Goal: Task Accomplishment & Management: Use online tool/utility

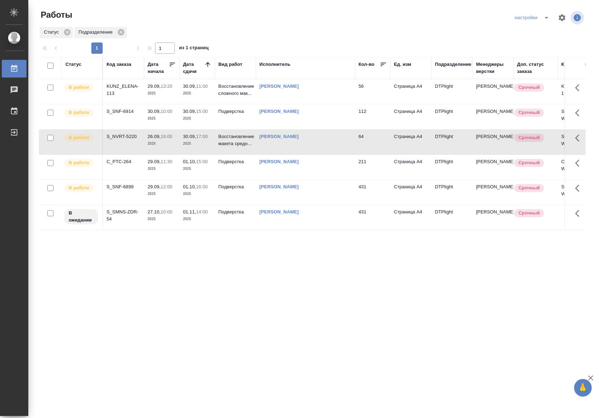
click at [197, 116] on p "2025" at bounding box center [197, 118] width 28 height 7
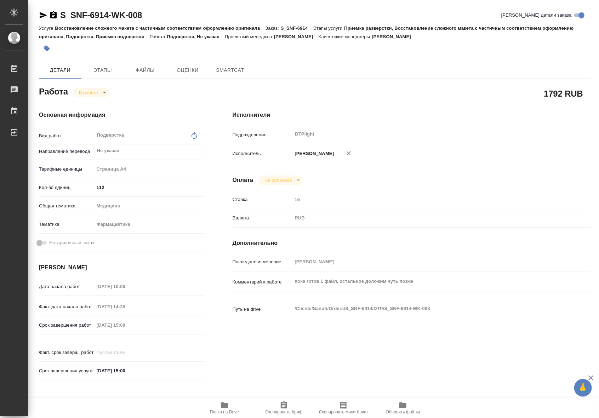
type textarea "x"
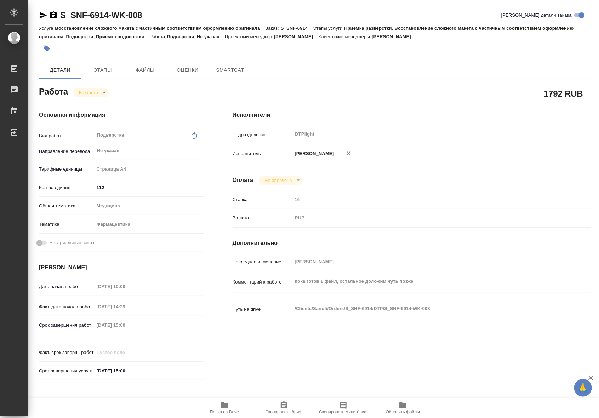
type textarea "x"
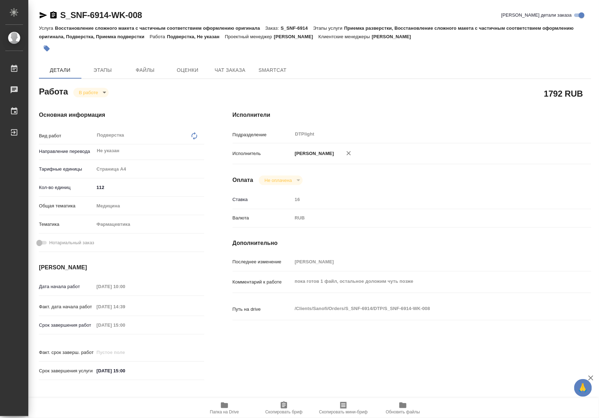
type textarea "x"
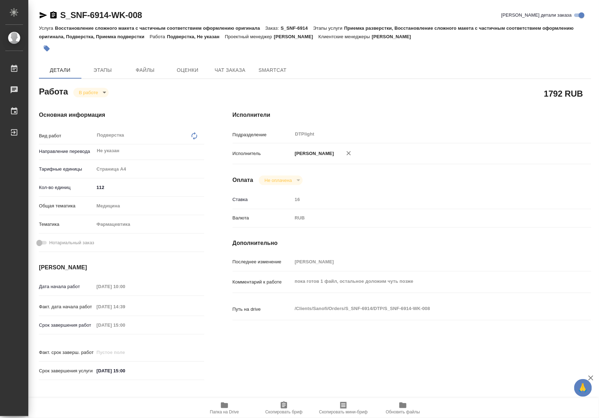
click at [235, 406] on span "Папка на Drive" at bounding box center [224, 407] width 51 height 13
type textarea "x"
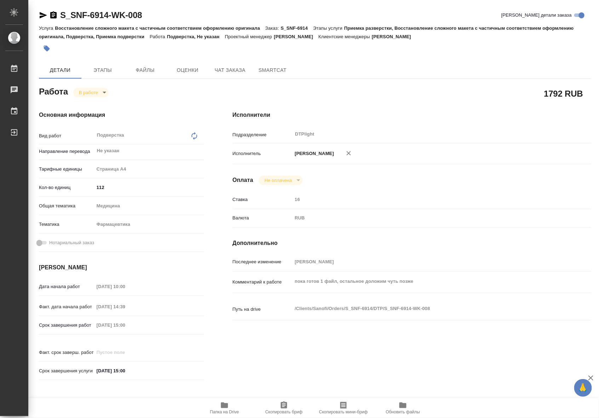
type textarea "x"
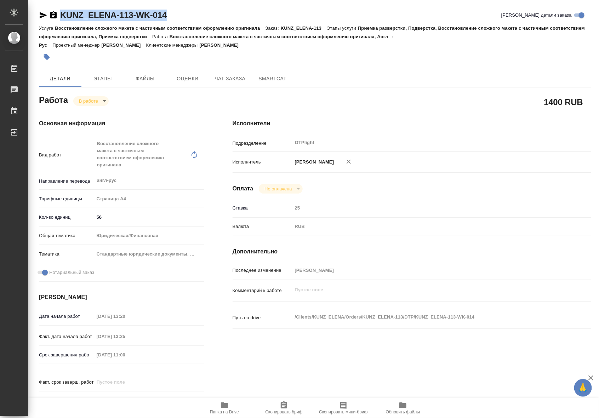
drag, startPoint x: 176, startPoint y: 18, endPoint x: 57, endPoint y: 18, distance: 118.9
click at [57, 18] on div "KUNZ_ELENA-113-WK-014 [PERSON_NAME] детали заказа" at bounding box center [315, 15] width 552 height 11
copy link "KUNZ_ELENA-113-WK-014"
